Goal: Information Seeking & Learning: Learn about a topic

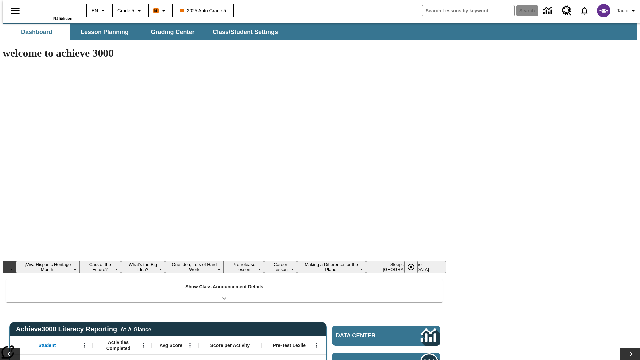
type input "-1"
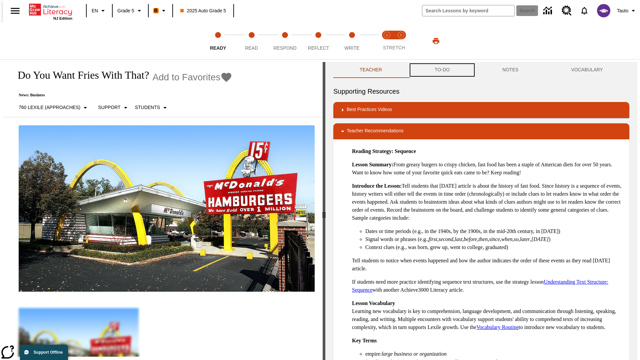
click at [442, 70] on button "TO-DO" at bounding box center [442, 70] width 68 height 16
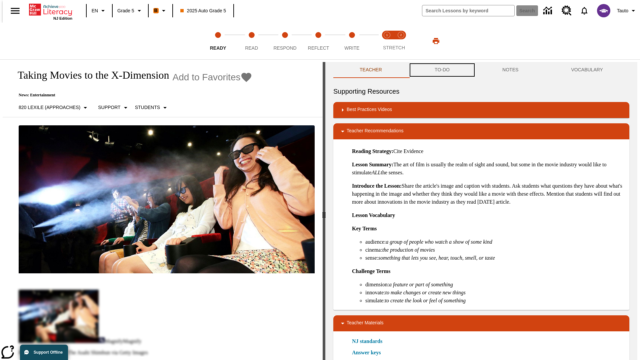
click at [442, 70] on button "TO-DO" at bounding box center [442, 70] width 68 height 16
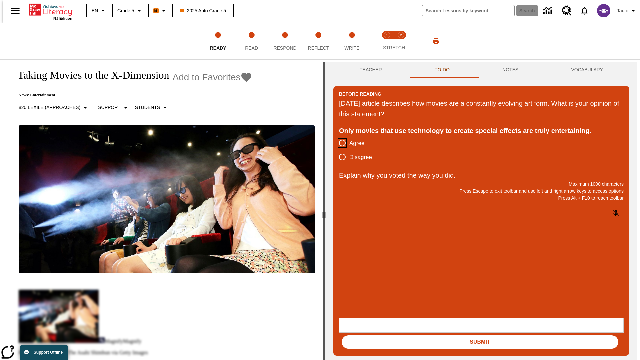
click at [340, 143] on input "Agree" at bounding box center [342, 143] width 14 height 14
radio input "true"
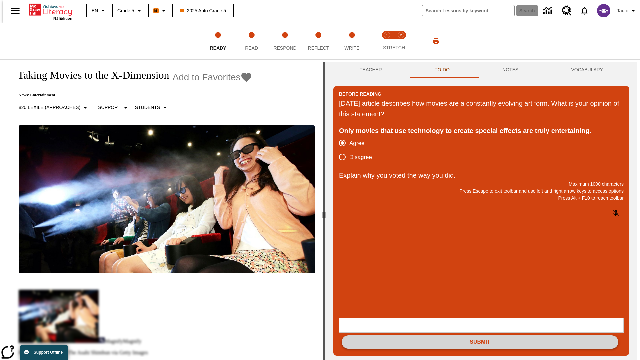
click at [480, 335] on button "Submit" at bounding box center [480, 341] width 277 height 13
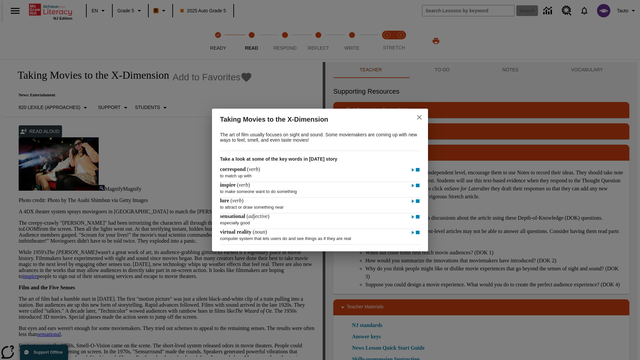
click at [419, 116] on icon "close" at bounding box center [419, 117] width 5 height 5
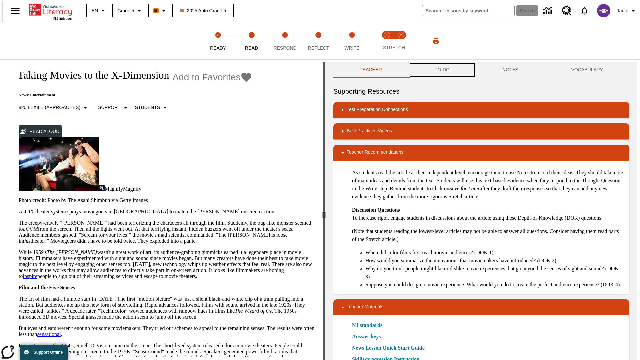
scroll to position [0, 0]
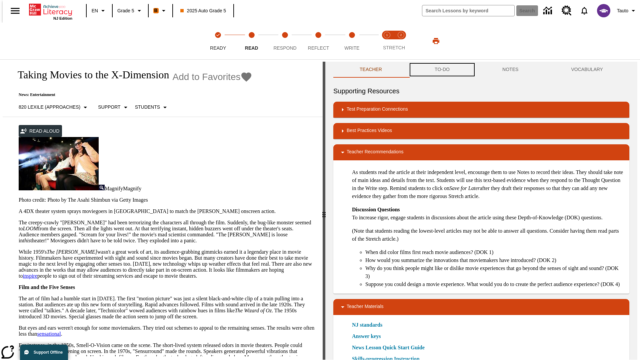
click at [442, 70] on button "TO-DO" at bounding box center [442, 70] width 68 height 16
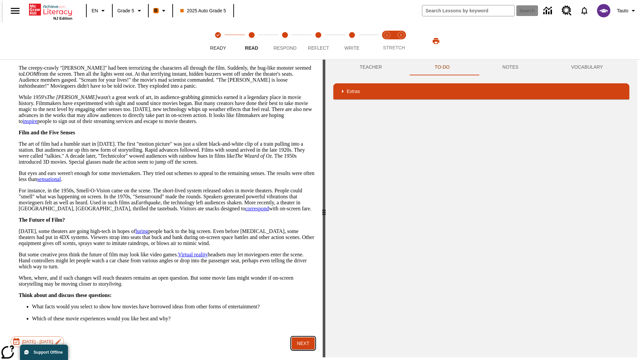
scroll to position [0, 0]
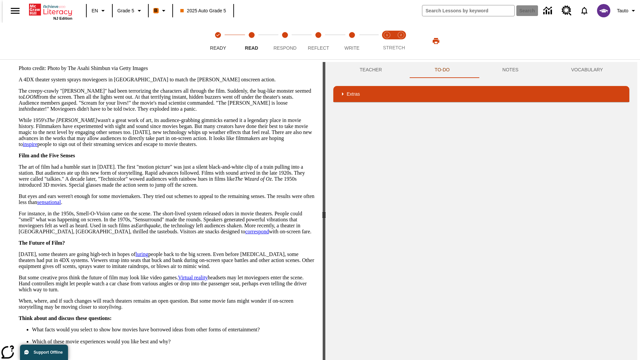
click at [301, 360] on button "Next" at bounding box center [303, 366] width 23 height 12
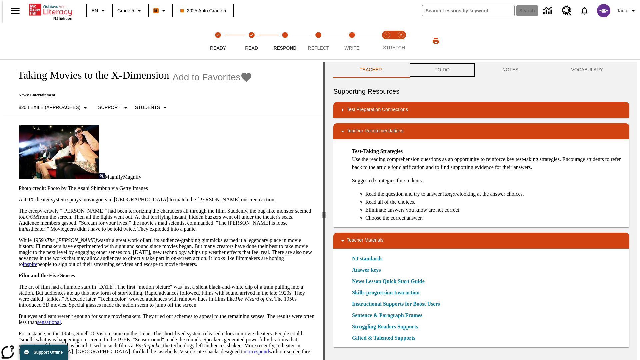
scroll to position [0, 0]
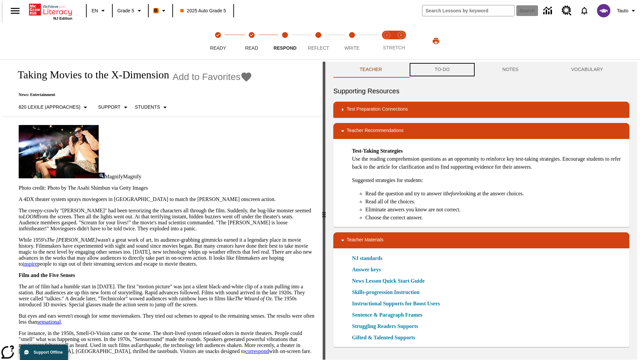
click at [442, 70] on button "TO-DO" at bounding box center [442, 70] width 68 height 16
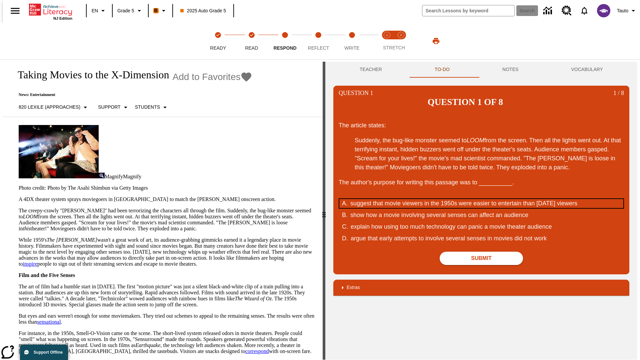
click at [481, 199] on div "suggest that movie viewers in the 1950s were easier to entertain than today's v…" at bounding box center [476, 203] width 253 height 9
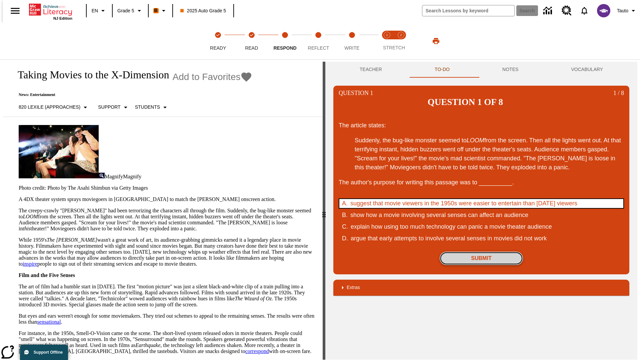
click at [481, 252] on button "Submit" at bounding box center [481, 258] width 83 height 13
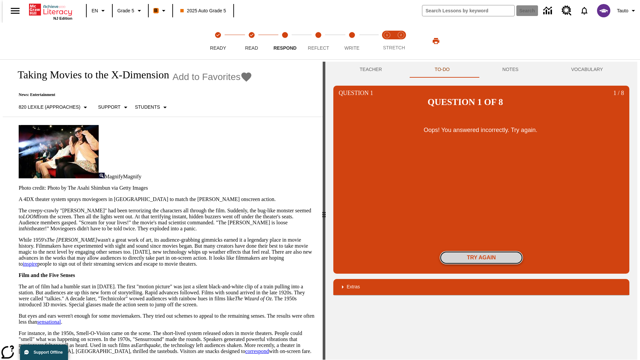
click at [481, 251] on button "Try again" at bounding box center [481, 257] width 83 height 13
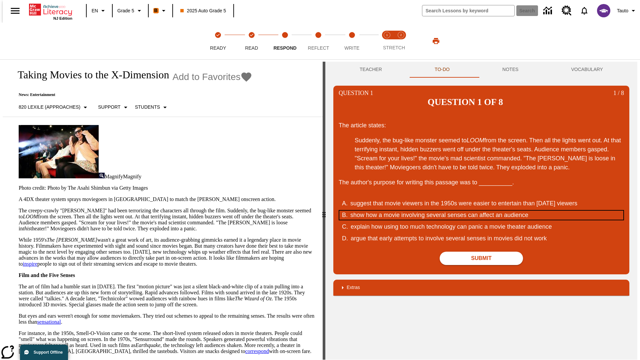
click at [481, 211] on div "show how a movie involving several senses can affect an audience" at bounding box center [476, 215] width 253 height 9
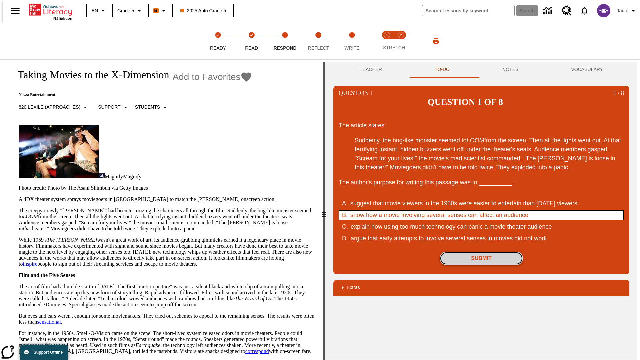
click at [481, 252] on button "Submit" at bounding box center [481, 258] width 83 height 13
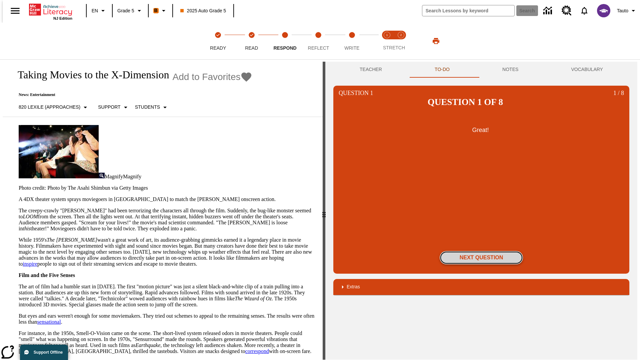
click at [481, 251] on button "Next Question" at bounding box center [481, 257] width 83 height 13
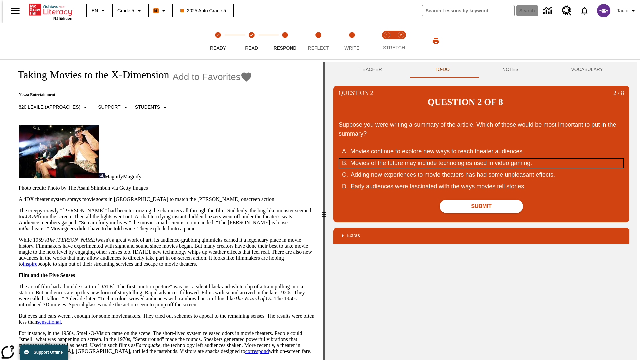
click at [481, 159] on div "Movies of the future may include technologies used in video gaming." at bounding box center [476, 163] width 253 height 9
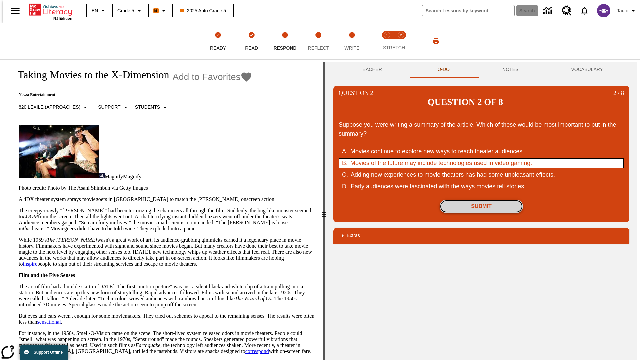
click at [481, 200] on button "Submit" at bounding box center [481, 206] width 83 height 13
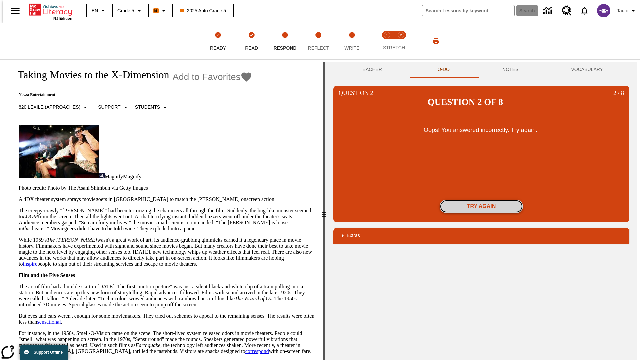
click at [481, 200] on button "Try again" at bounding box center [481, 206] width 83 height 13
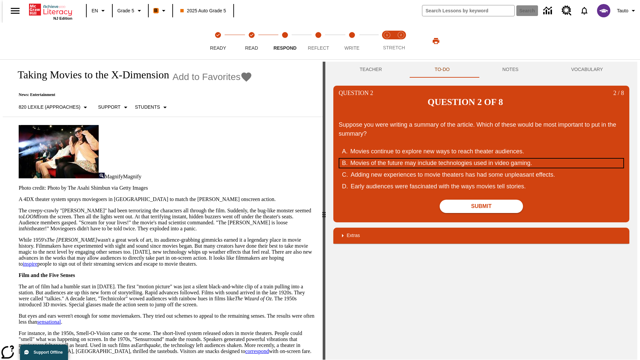
click at [481, 159] on div "Movies of the future may include technologies used in video gaming." at bounding box center [476, 163] width 253 height 9
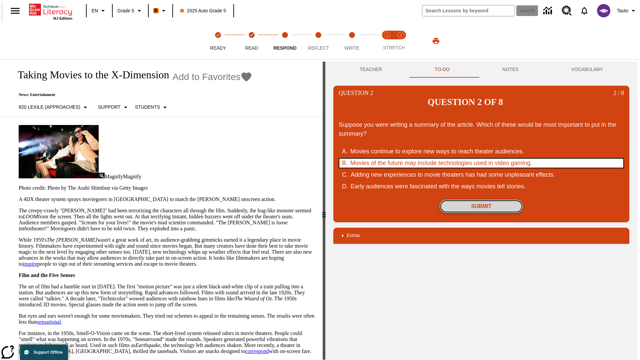
click at [481, 200] on button "Submit" at bounding box center [481, 206] width 83 height 13
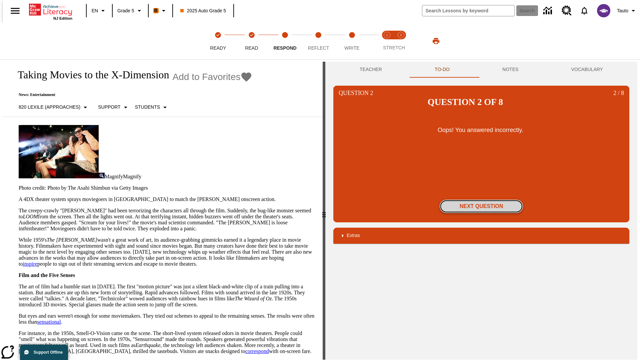
click at [481, 200] on button "Next Question" at bounding box center [481, 206] width 83 height 13
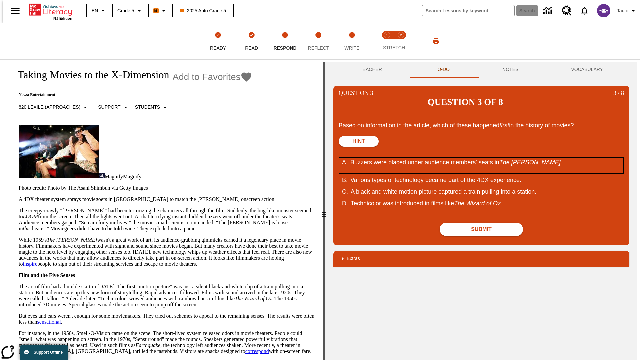
click at [481, 158] on div "Buzzers were placed under audience members' seats in The Tingler ." at bounding box center [476, 165] width 253 height 15
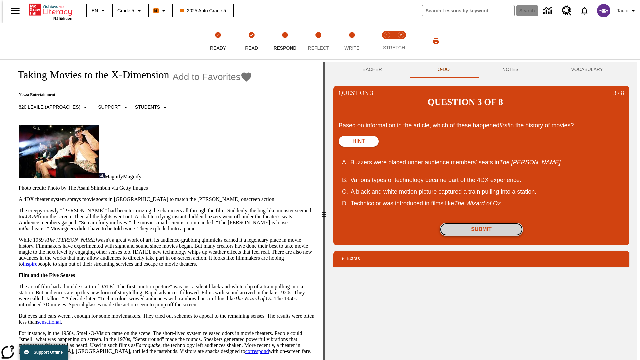
click at [481, 223] on button "Submit" at bounding box center [481, 229] width 83 height 13
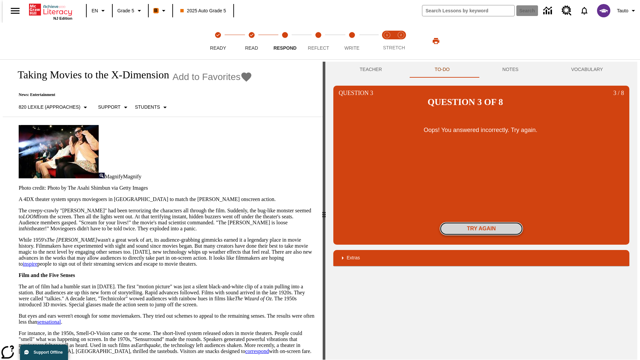
click at [481, 222] on button "Try again" at bounding box center [481, 228] width 83 height 13
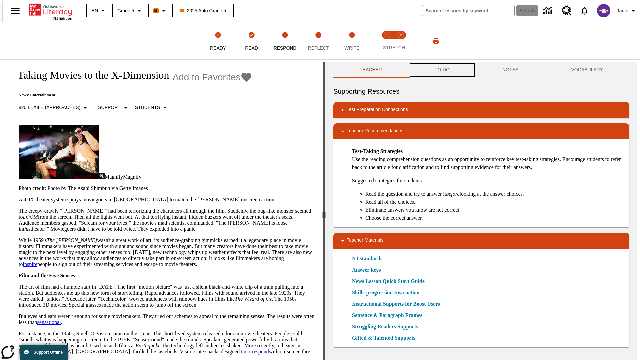
click at [442, 70] on button "TO-DO" at bounding box center [442, 70] width 68 height 16
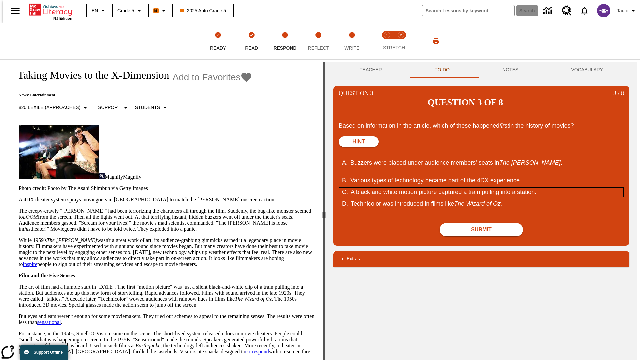
click at [481, 188] on div "A black and white motion picture captured a train pulling into a station." at bounding box center [477, 192] width 253 height 9
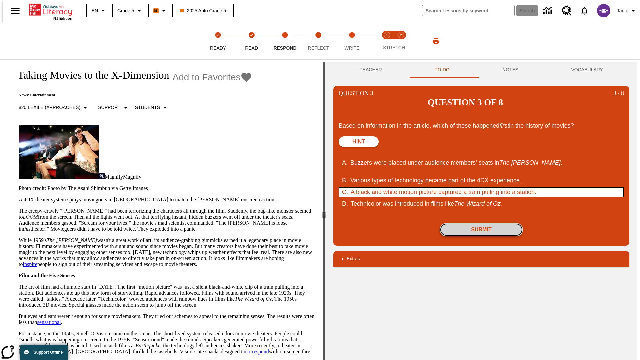
click at [481, 223] on button "Submit" at bounding box center [481, 229] width 83 height 13
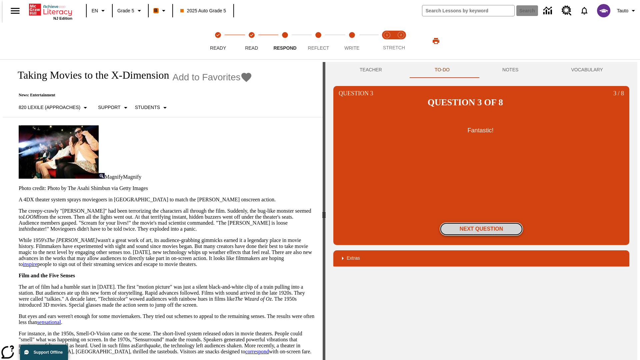
click at [481, 222] on button "Next Question" at bounding box center [481, 228] width 83 height 13
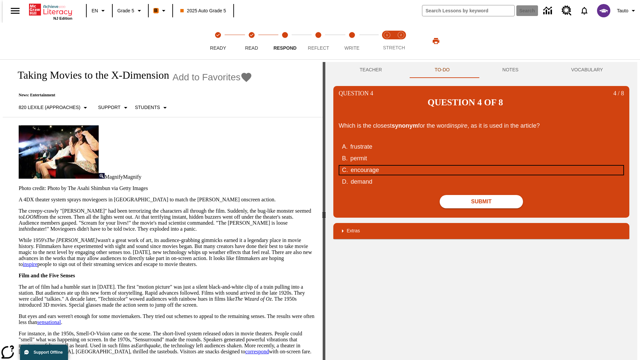
click at [481, 166] on div "encourage" at bounding box center [477, 170] width 253 height 9
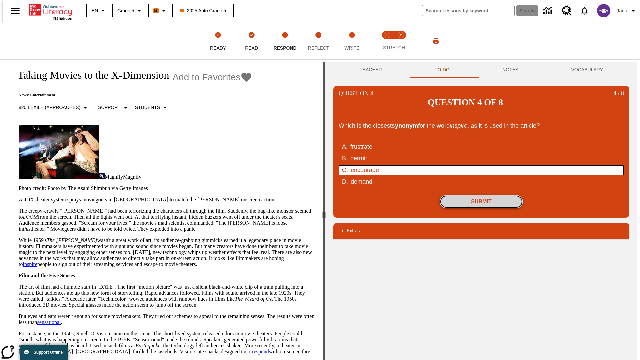
click at [481, 195] on button "Submit" at bounding box center [481, 201] width 83 height 13
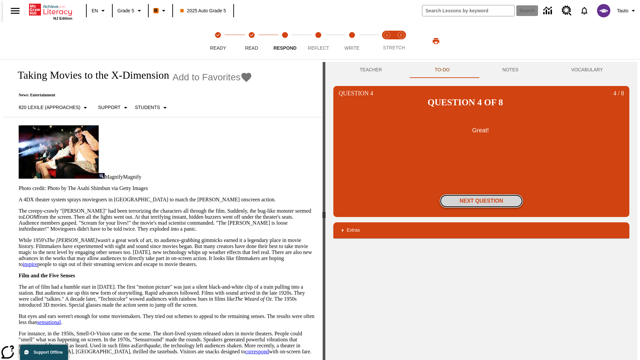
click at [481, 194] on button "Next Question" at bounding box center [481, 200] width 83 height 13
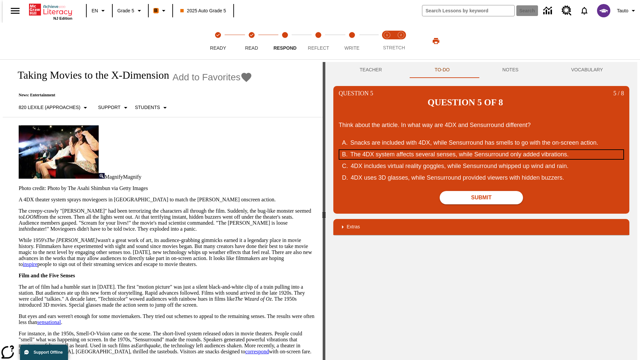
click at [481, 150] on div "The 4DX system affects several senses, while Sensurround only added vibrations." at bounding box center [476, 154] width 253 height 9
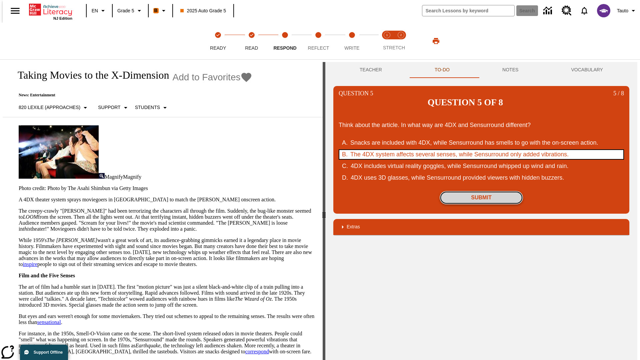
click at [481, 191] on button "Submit" at bounding box center [481, 197] width 83 height 13
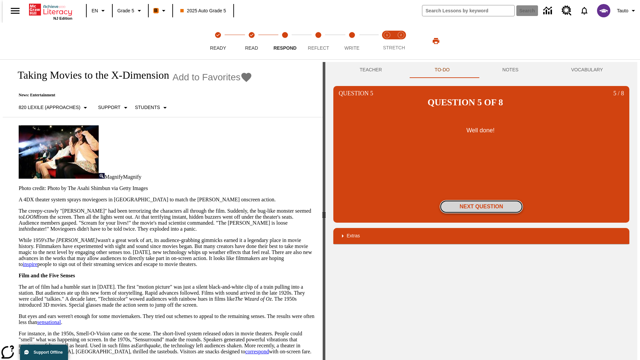
click at [481, 200] on button "Next Question" at bounding box center [481, 206] width 83 height 13
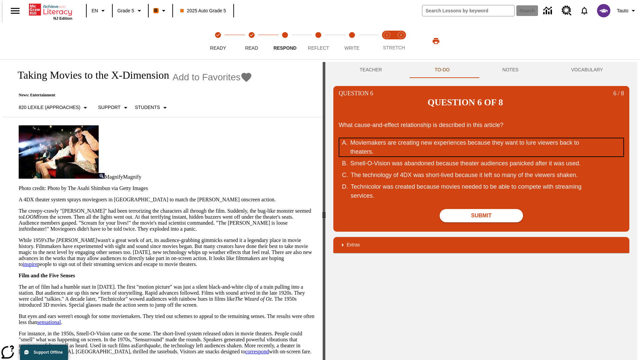
click at [481, 138] on div "Moviemakers are creating new experiences because they want to lure viewers back…" at bounding box center [476, 147] width 253 height 18
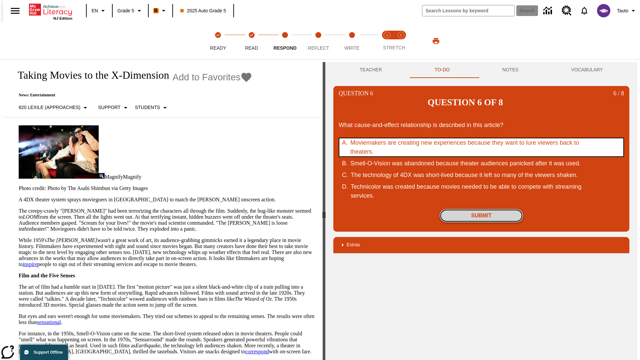
click at [481, 209] on button "Submit" at bounding box center [481, 215] width 83 height 13
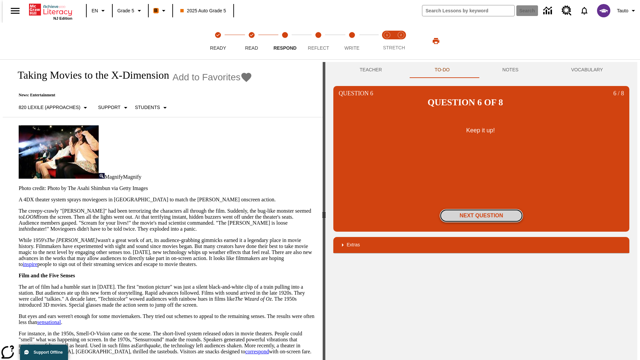
click at [481, 209] on button "Next Question" at bounding box center [481, 215] width 83 height 13
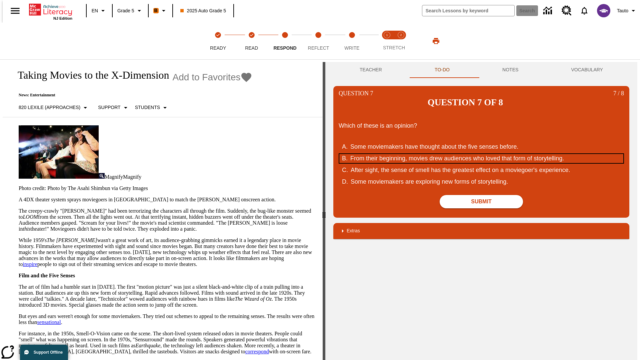
click at [481, 154] on div "From their beginning, movies drew audiences who loved that form of storytelling." at bounding box center [476, 158] width 253 height 9
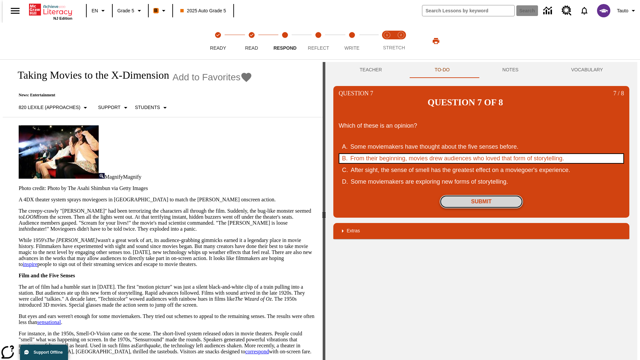
click at [481, 195] on button "Submit" at bounding box center [481, 201] width 83 height 13
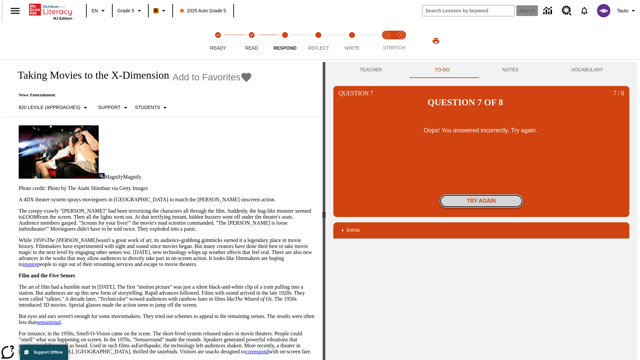
click at [481, 194] on button "Try again" at bounding box center [481, 200] width 83 height 13
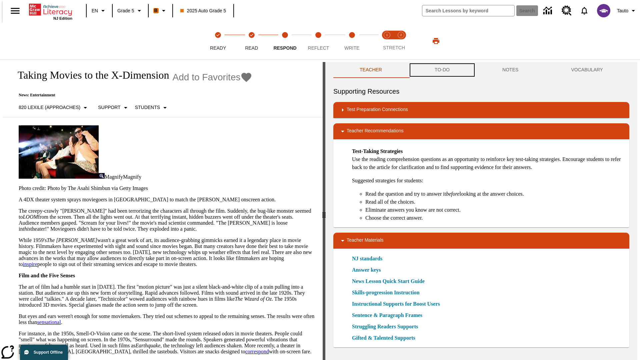
click at [442, 70] on button "TO-DO" at bounding box center [442, 70] width 68 height 16
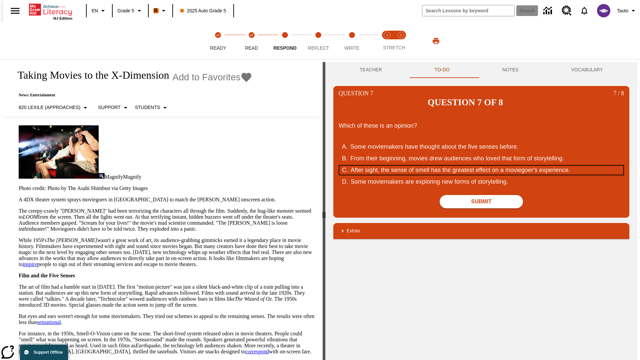
click at [481, 166] on div "After sight, the sense of smell has the greatest effect on a moviegoer's experi…" at bounding box center [477, 170] width 253 height 9
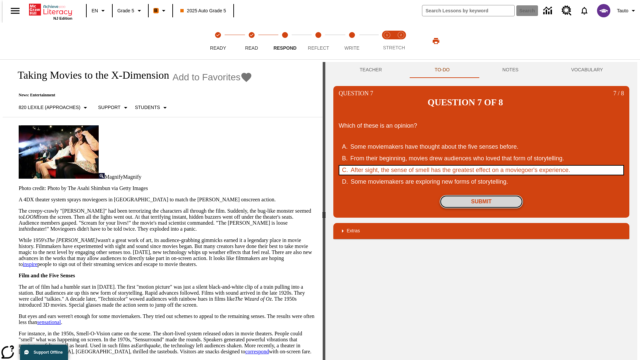
click at [481, 195] on button "Submit" at bounding box center [481, 201] width 83 height 13
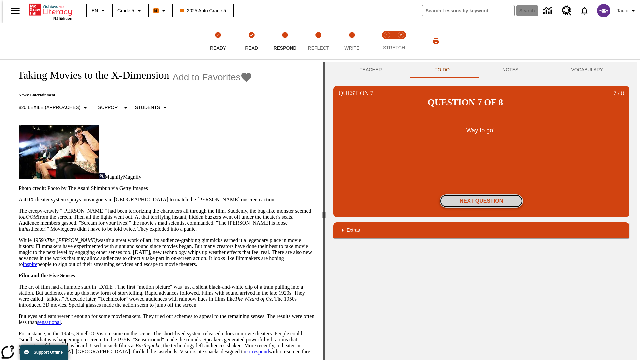
click at [481, 194] on button "Next Question" at bounding box center [481, 200] width 83 height 13
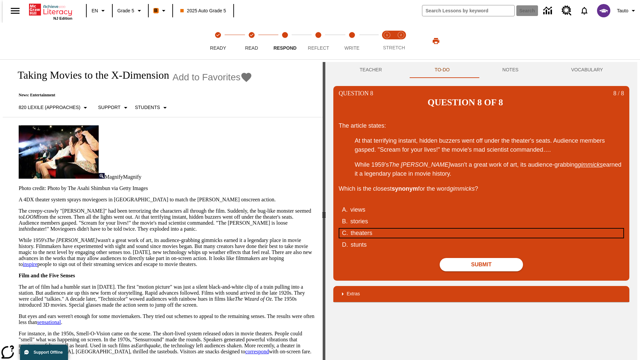
click at [481, 229] on div "theaters" at bounding box center [477, 233] width 253 height 9
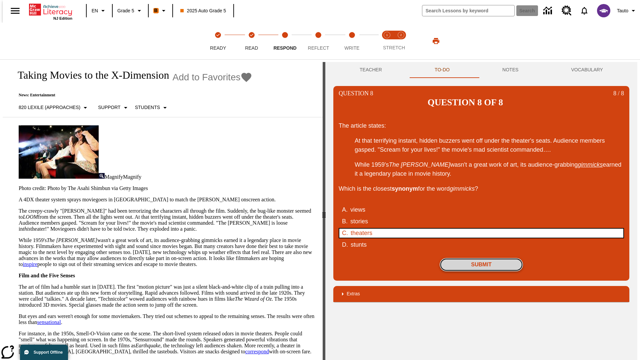
click at [481, 258] on button "Submit" at bounding box center [481, 264] width 83 height 13
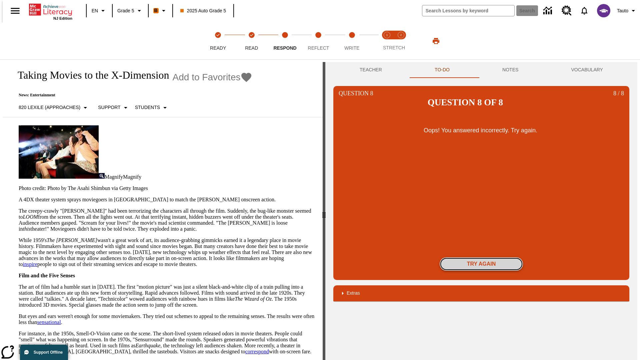
click at [481, 257] on button "Try again" at bounding box center [481, 263] width 83 height 13
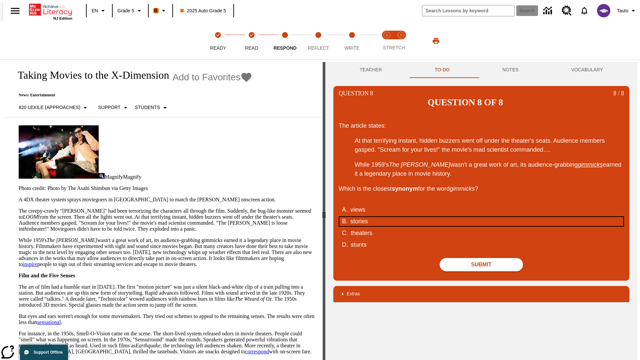
click at [481, 217] on div "stories" at bounding box center [476, 221] width 253 height 9
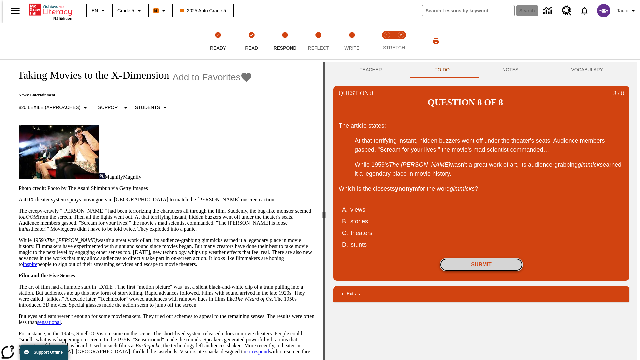
click at [481, 258] on button "Submit" at bounding box center [481, 264] width 83 height 13
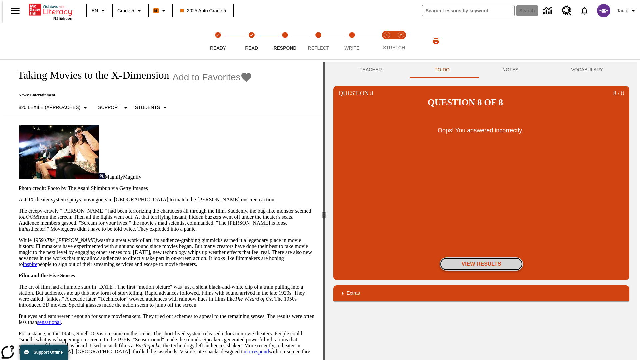
click at [481, 257] on button "View Results" at bounding box center [481, 263] width 83 height 13
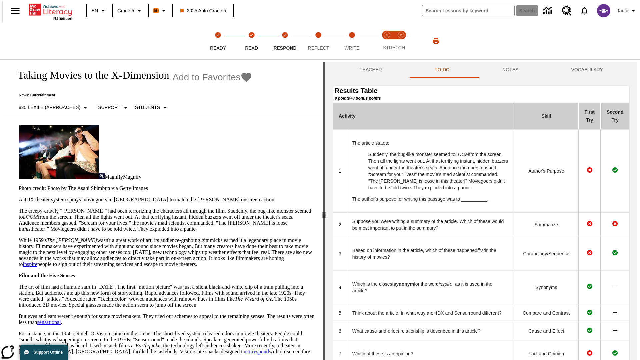
scroll to position [182, 0]
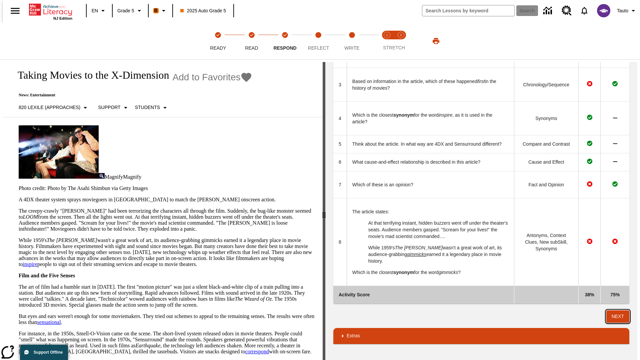
click at [621, 316] on button "Next" at bounding box center [617, 316] width 23 height 12
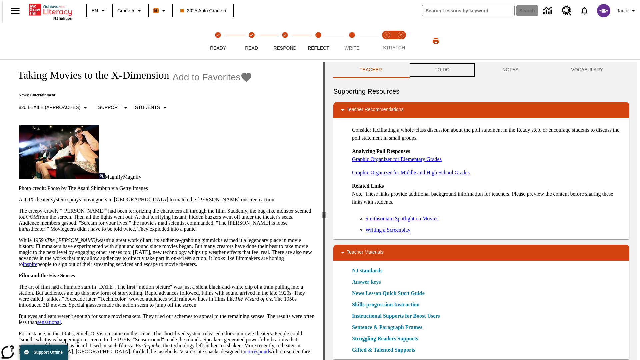
click at [442, 70] on button "TO-DO" at bounding box center [442, 70] width 68 height 16
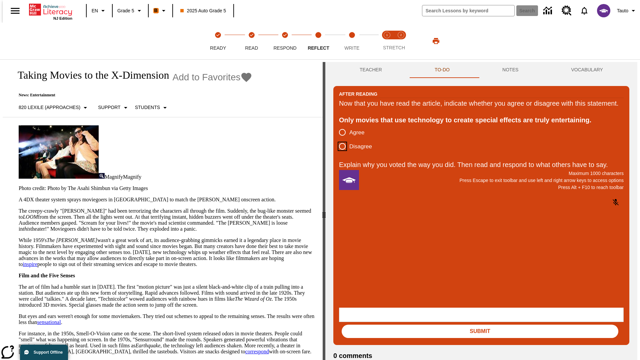
click at [340, 153] on input "Disagree" at bounding box center [342, 146] width 14 height 14
radio input "true"
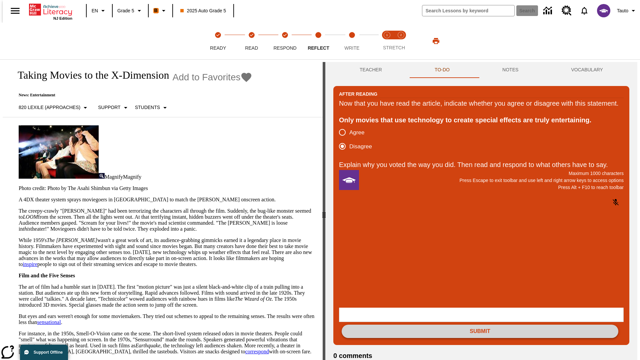
click at [480, 325] on button "Submit" at bounding box center [480, 331] width 277 height 13
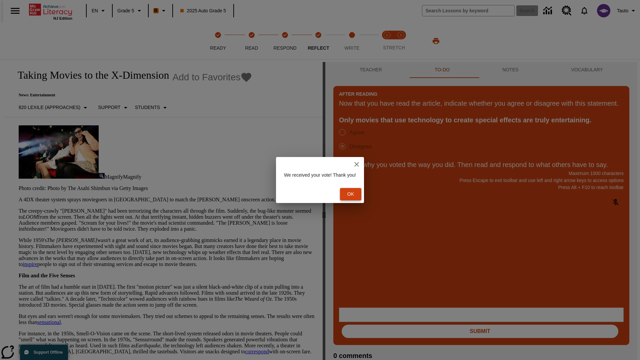
click at [354, 194] on button "Ok" at bounding box center [350, 194] width 21 height 12
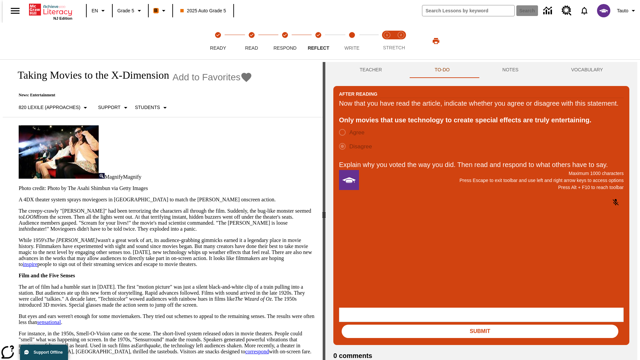
scroll to position [10, 0]
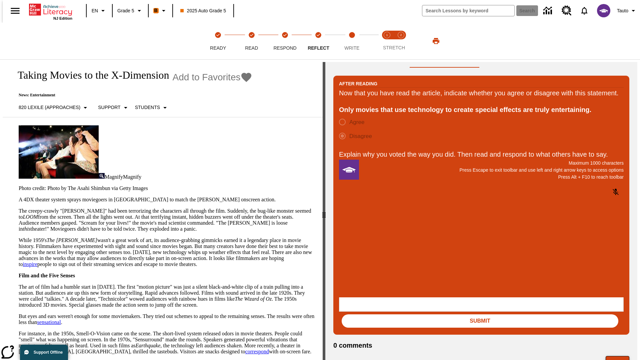
click at [620, 356] on button "Next" at bounding box center [618, 362] width 24 height 13
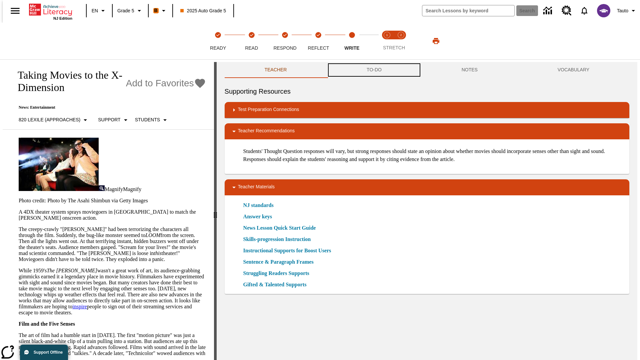
scroll to position [0, 0]
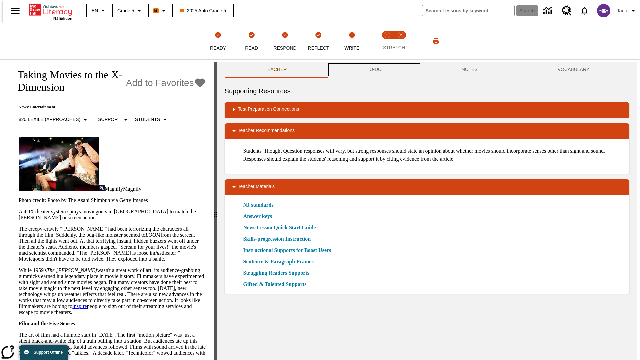
click at [374, 70] on button "TO-DO" at bounding box center [374, 70] width 95 height 16
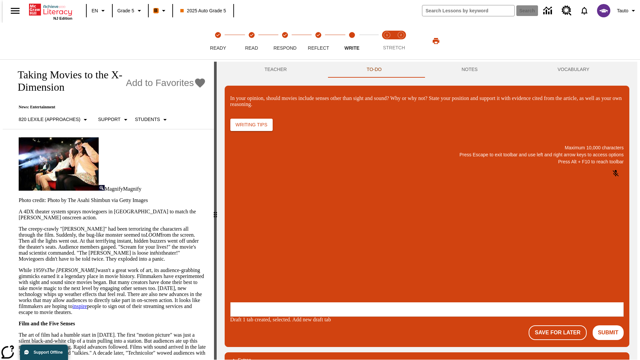
scroll to position [0, 0]
click at [327, 260] on p "\a\9In your opinion, should movies include senses other than sight and sound? W…" at bounding box center [280, 259] width 95 height 6
click at [611, 325] on button "Submit" at bounding box center [608, 332] width 31 height 15
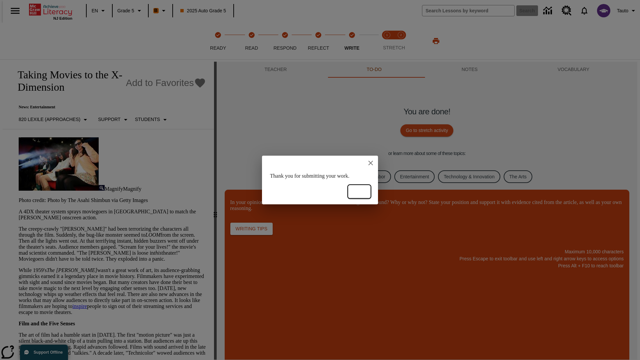
click at [359, 192] on button "Ok" at bounding box center [359, 192] width 21 height 12
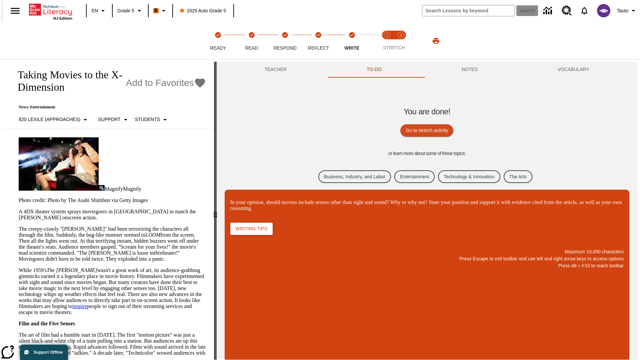
click at [349, 176] on link "Business, Industry, and Labor" at bounding box center [354, 176] width 73 height 13
